Goal: Task Accomplishment & Management: Manage account settings

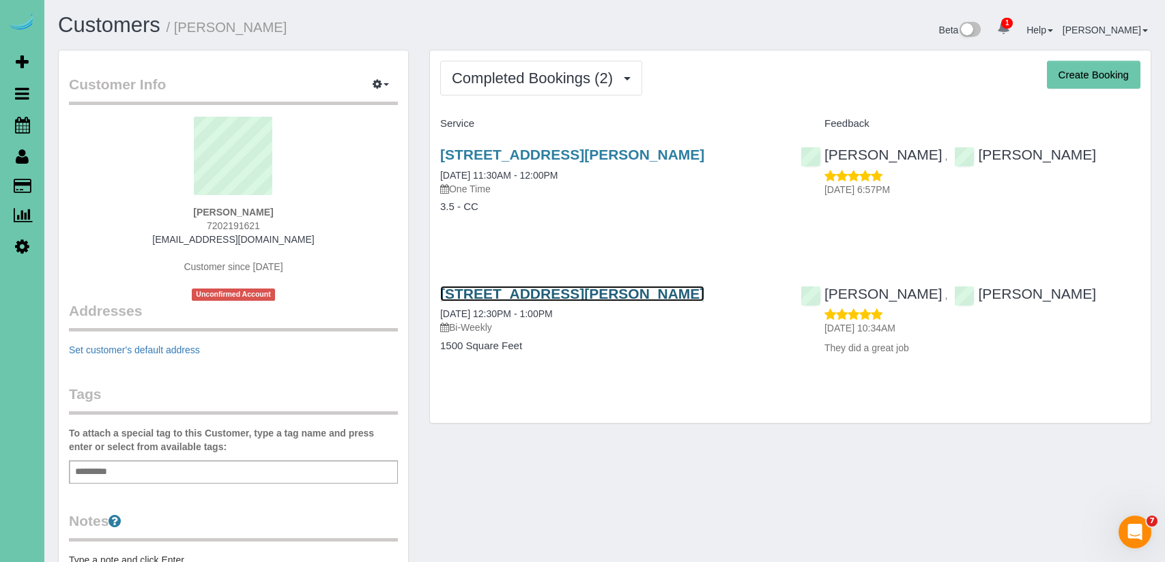
click at [650, 295] on link "[STREET_ADDRESS][PERSON_NAME]" at bounding box center [572, 294] width 264 height 16
click at [727, 301] on div "[STREET_ADDRESS][PERSON_NAME] [DATE] 12:30PM - 1:00PM Bi-Weekly" at bounding box center [610, 310] width 340 height 49
copy link "[STREET_ADDRESS][PERSON_NAME]"
drag, startPoint x: 724, startPoint y: 296, endPoint x: 426, endPoint y: 274, distance: 298.3
click at [426, 274] on div "Completed Bookings (2) Completed Bookings (2) Upcoming Bookings (0) Cancelled B…" at bounding box center [790, 244] width 742 height 388
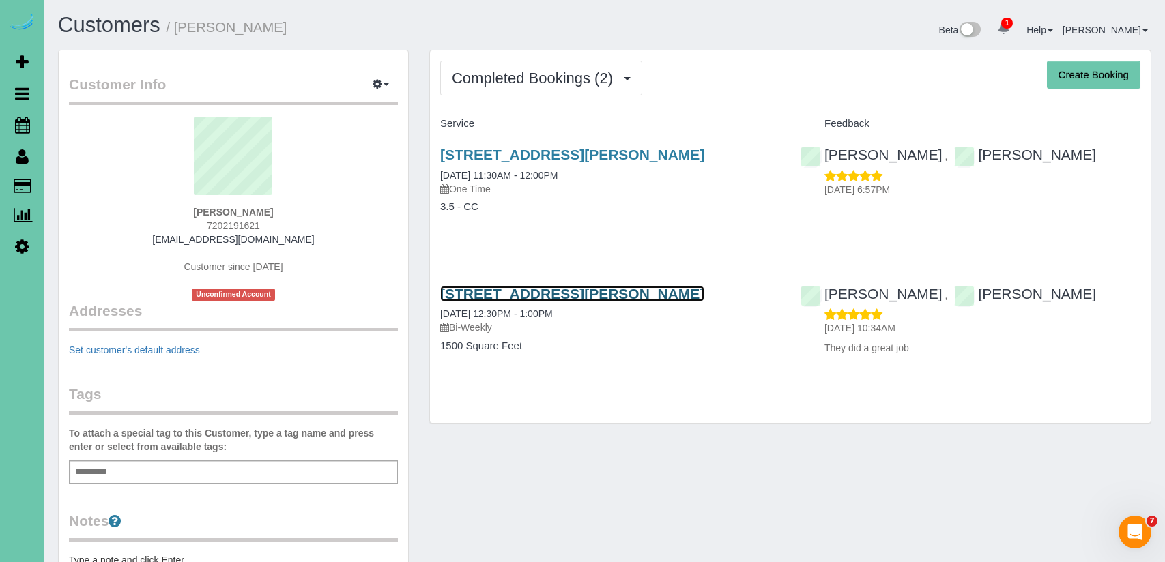
click at [596, 293] on link "[STREET_ADDRESS][PERSON_NAME]" at bounding box center [572, 294] width 264 height 16
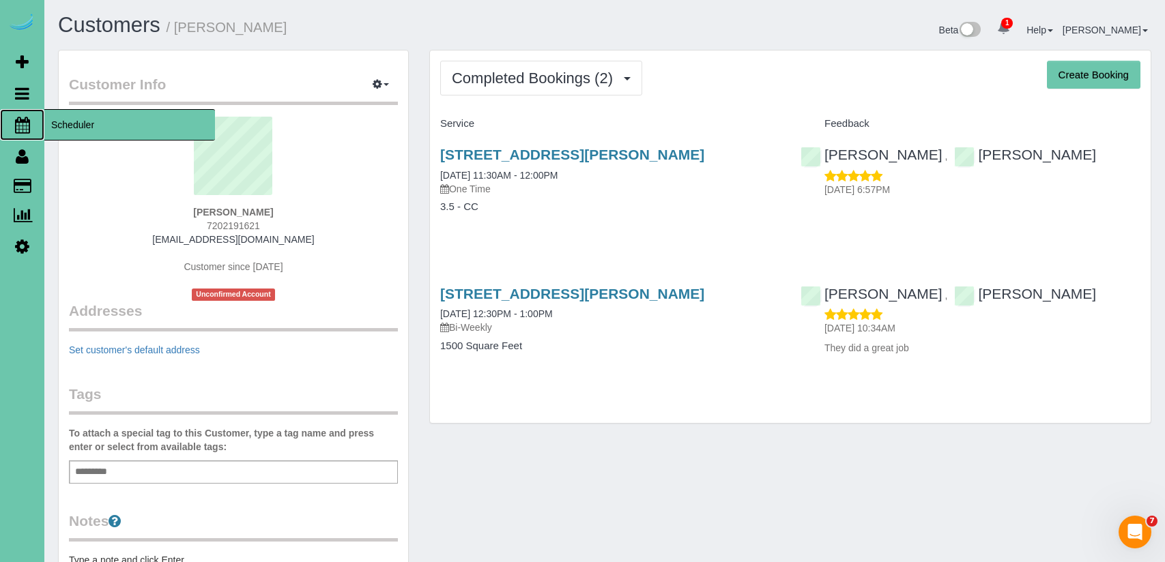
click at [74, 126] on span "Scheduler" at bounding box center [129, 124] width 171 height 31
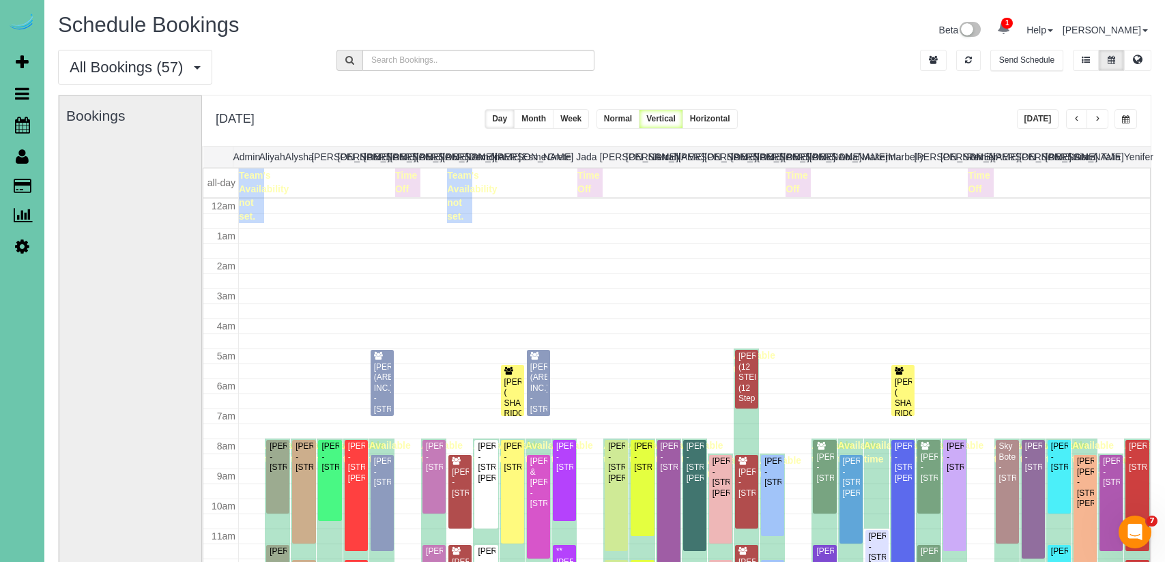
scroll to position [181, 0]
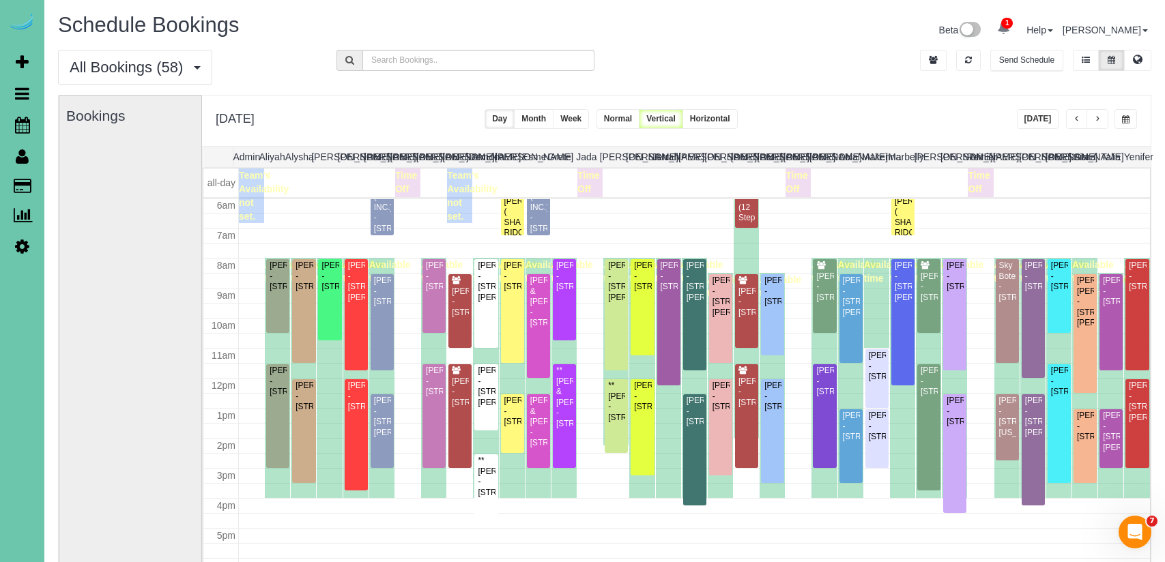
click at [763, 64] on div "All Bookings (58) All Bookings Unassigned Bookings Recurring Bookings New Custo…" at bounding box center [604, 72] width 1113 height 45
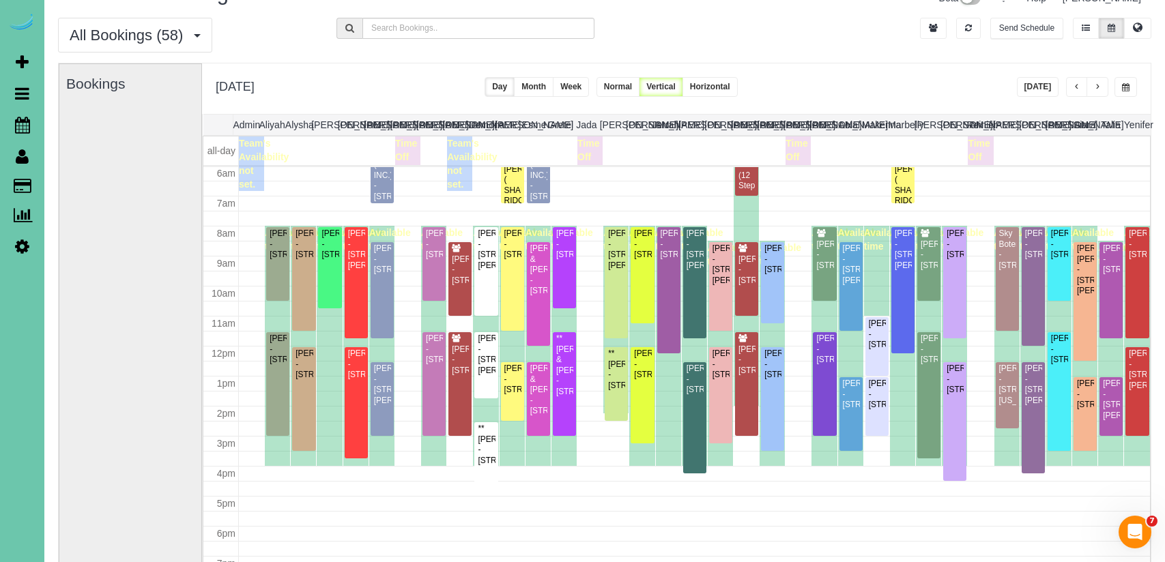
scroll to position [60, 0]
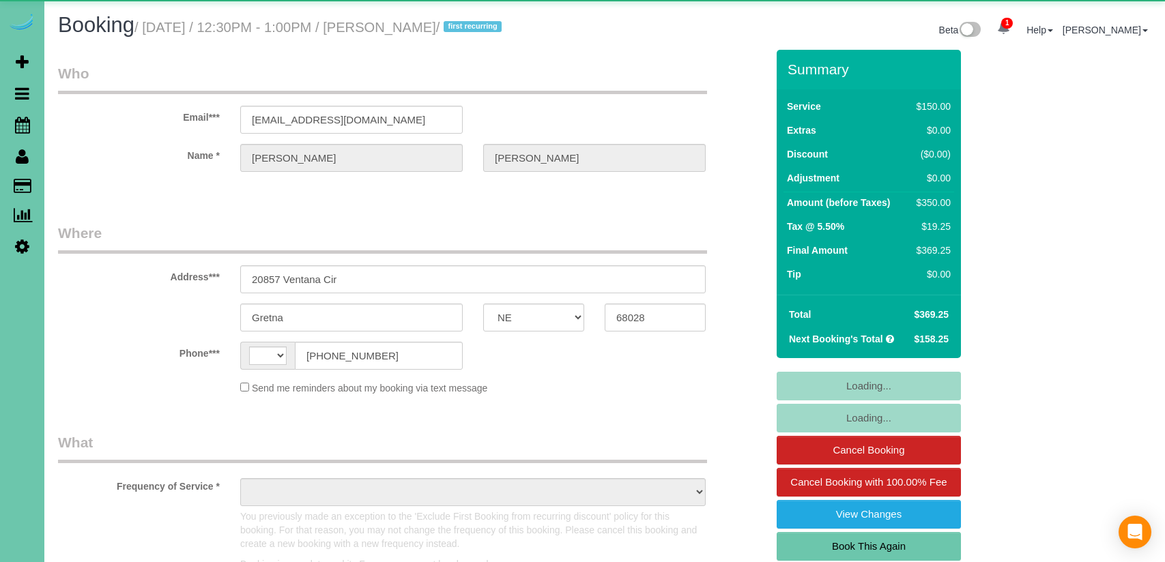
select select "NE"
select select "string:US"
select select "object:648"
select select "string:fspay-ea1e6a06-f5f3-4c56-9a29-9ba00211b663"
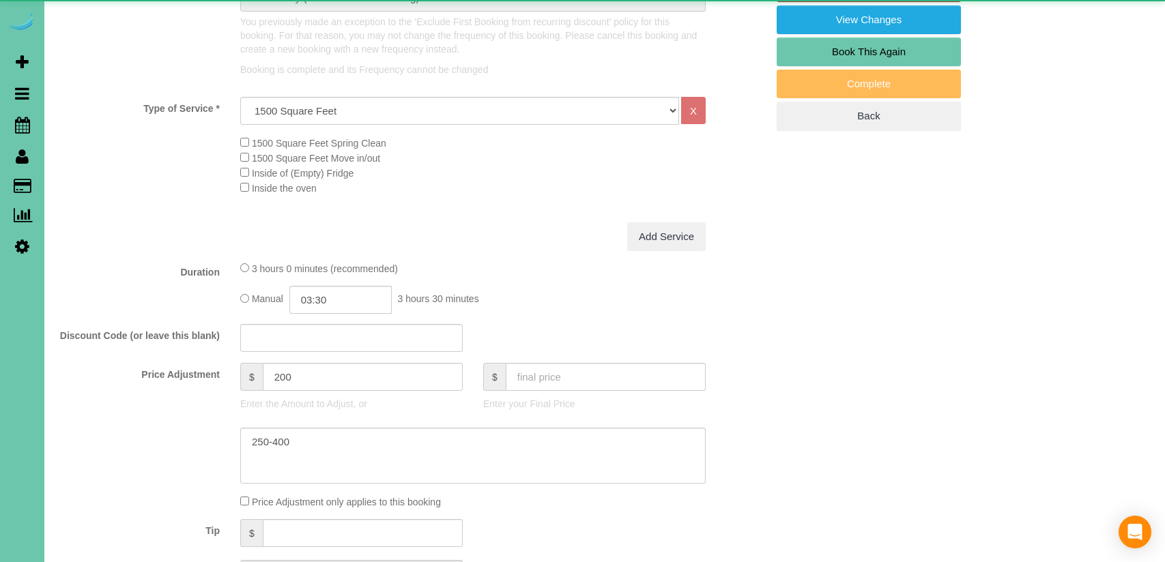
select select "number:35"
select select "number:41"
select select "object:949"
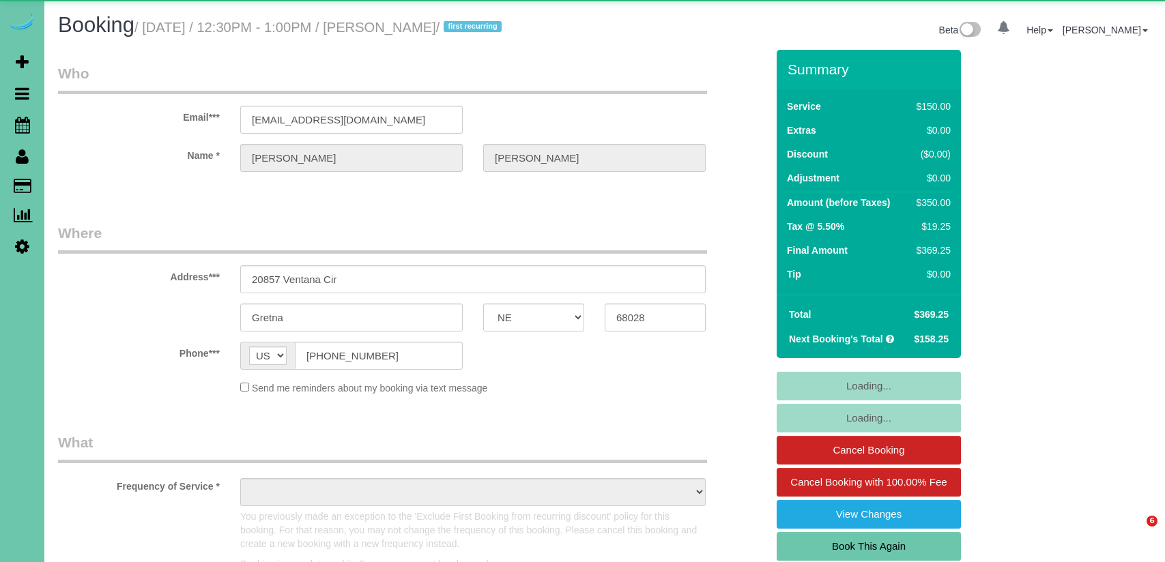
select select "NE"
select select "object:648"
select select "string:fspay-ea1e6a06-f5f3-4c56-9a29-9ba00211b663"
select select "object:876"
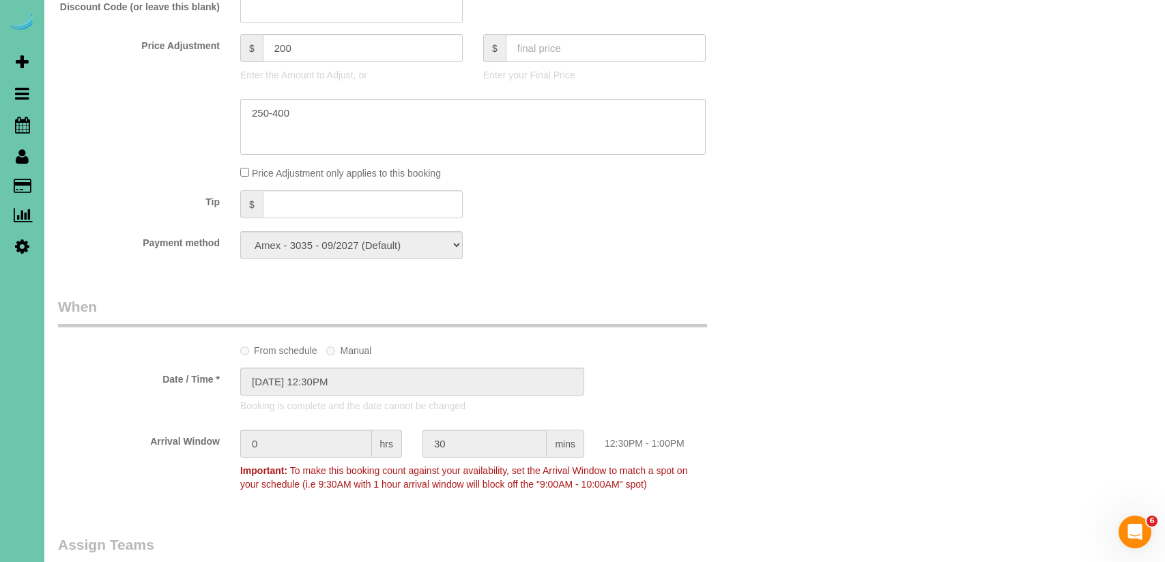
select select "number:35"
select select "number:41"
